Goal: Navigation & Orientation: Find specific page/section

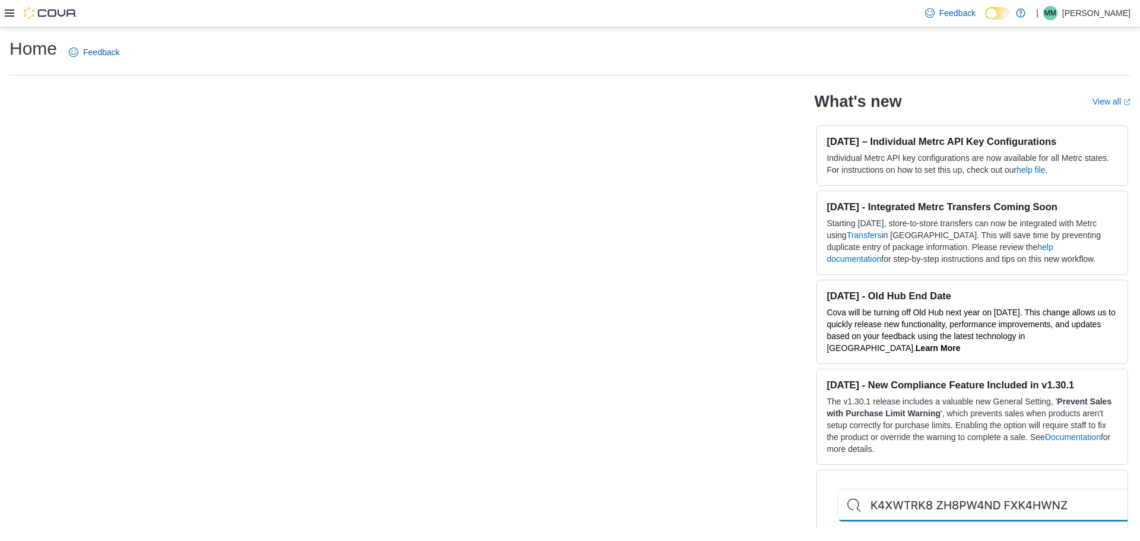
click at [1096, 15] on p "Matt Mason" at bounding box center [1096, 13] width 68 height 14
click at [1054, 90] on span "Sign Out" at bounding box center [1054, 92] width 32 height 12
